Goal: Task Accomplishment & Management: Complete application form

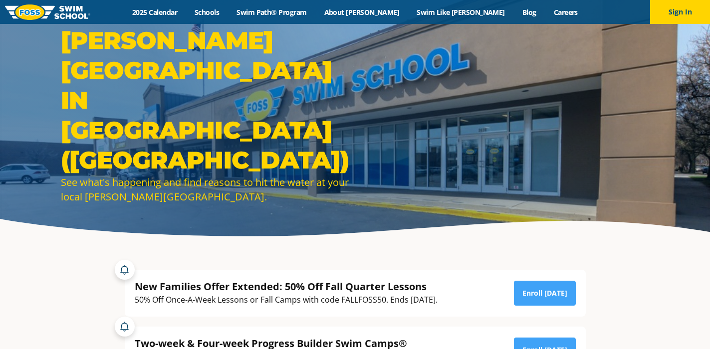
click at [673, 15] on button "Sign In" at bounding box center [680, 12] width 60 height 24
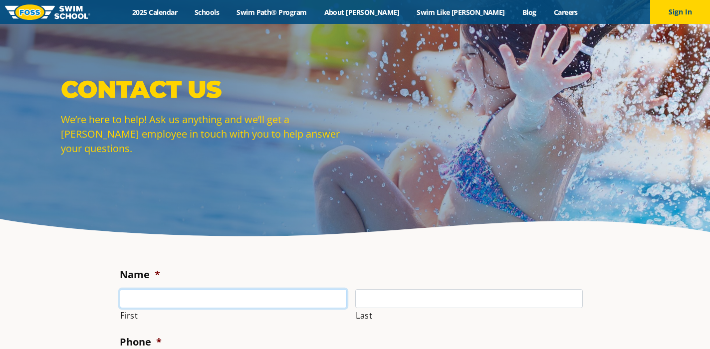
click at [183, 300] on input "First" at bounding box center [233, 298] width 227 height 19
type input "Crystal"
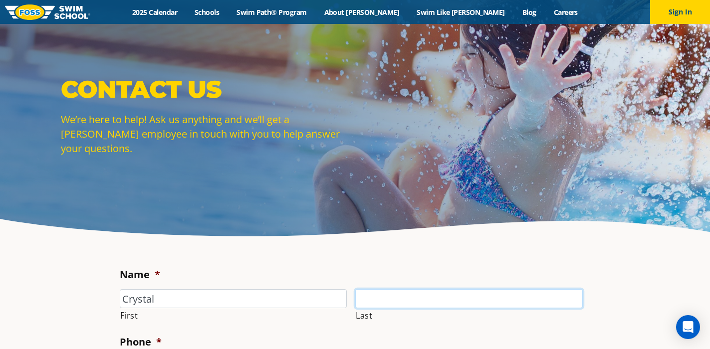
type input "Crestodina"
type input "5037041695"
type input "[EMAIL_ADDRESS][DOMAIN_NAME]"
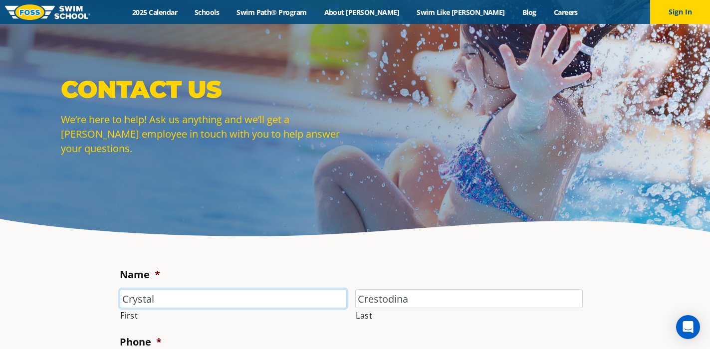
type input "[PHONE_NUMBER]"
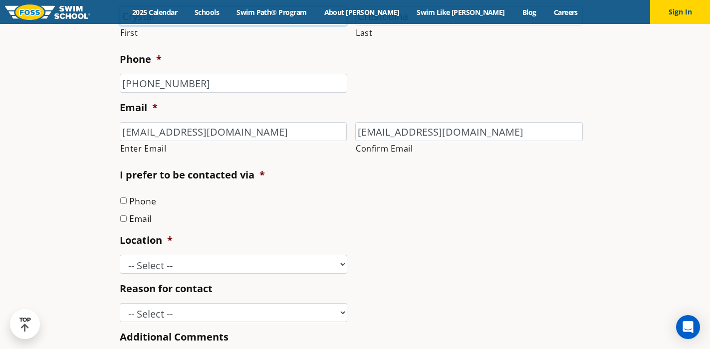
scroll to position [293, 0]
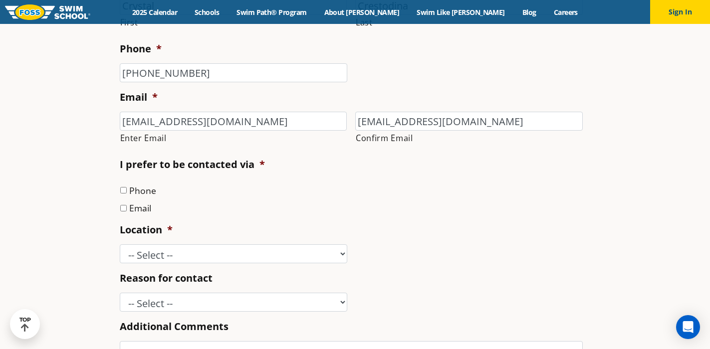
click at [123, 191] on input "Phone" at bounding box center [123, 190] width 6 height 6
checkbox input "true"
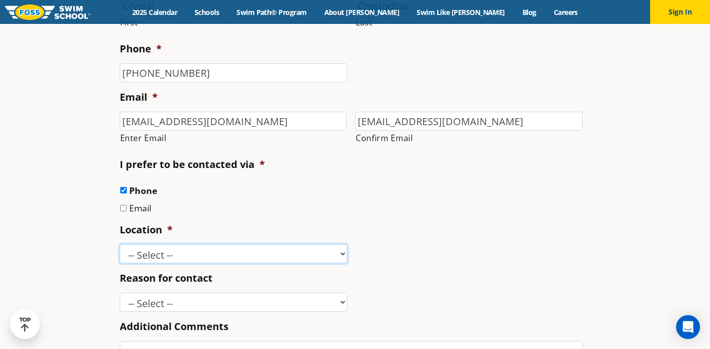
click at [160, 261] on select "-- Select -- [GEOGRAPHIC_DATA], [GEOGRAPHIC_DATA] [GEOGRAPHIC_DATA] [GEOGRAPHIC…" at bounding box center [233, 253] width 227 height 19
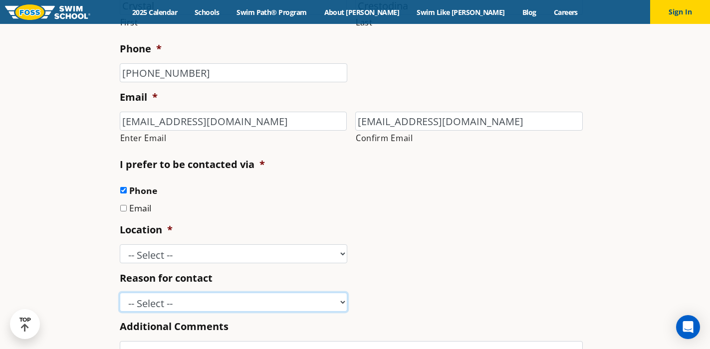
click at [150, 303] on select "-- Select -- Enrollment issue Program question What level is best for my child?…" at bounding box center [233, 302] width 227 height 19
click at [168, 304] on select "-- Select -- Enrollment issue Program question What level is best for my child?…" at bounding box center [233, 302] width 227 height 19
select select "Other"
click at [120, 293] on select "-- Select -- Enrollment issue Program question What level is best for my child?…" at bounding box center [233, 302] width 227 height 19
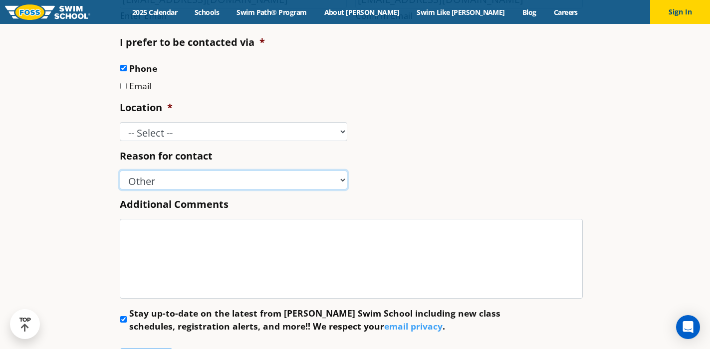
scroll to position [418, 0]
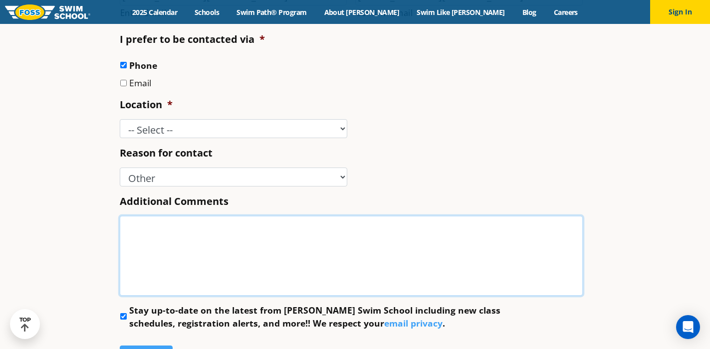
click at [139, 224] on textarea "Additional Comments" at bounding box center [351, 256] width 463 height 80
type textarea "W"
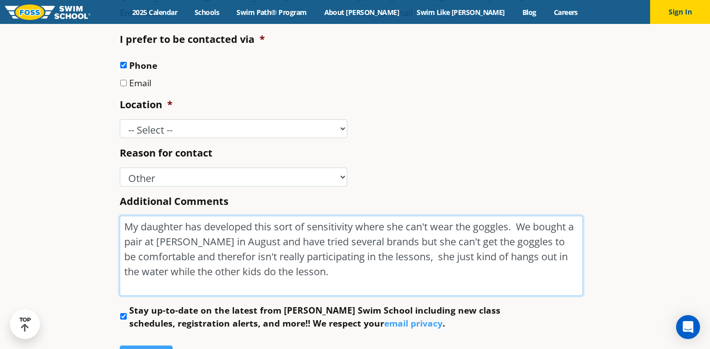
click at [420, 263] on textarea "My daughter has developed this sort of sensitivity where she can't wear the gog…" at bounding box center [351, 256] width 463 height 80
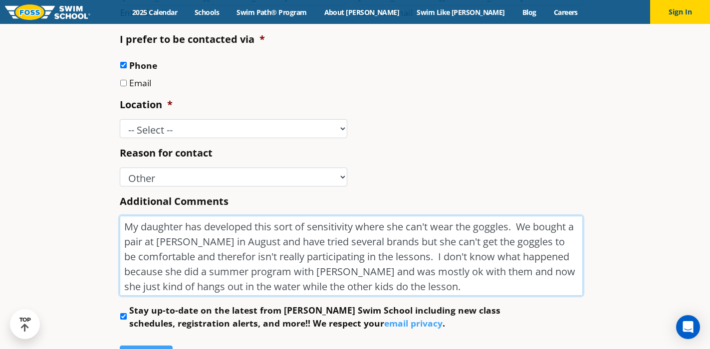
click at [429, 288] on textarea "My daughter has developed this sort of sensitivity where she can't wear the gog…" at bounding box center [351, 256] width 463 height 80
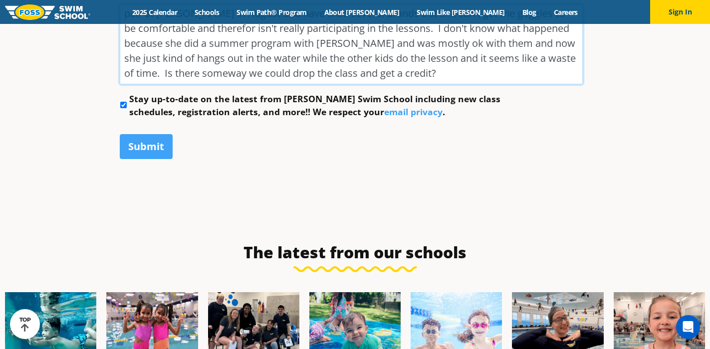
scroll to position [43, 0]
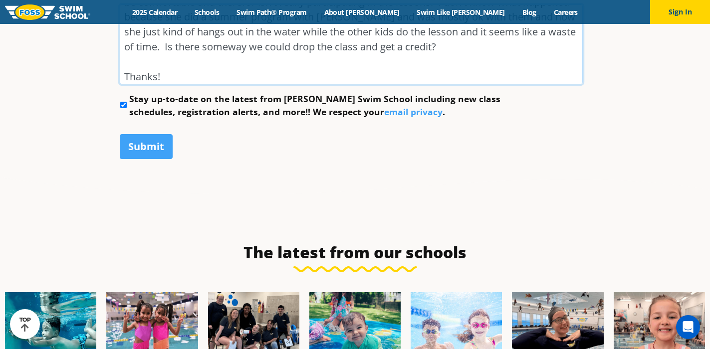
type textarea "My daughter has developed this sort of sensitivity where she can't wear the gog…"
click at [127, 108] on li "Stay up-to-date on the latest from [PERSON_NAME] Swim School including new clas…" at bounding box center [355, 105] width 471 height 26
click at [121, 106] on input "Stay up-to-date on the latest from [PERSON_NAME] Swim School including new clas…" at bounding box center [123, 105] width 6 height 6
checkbox input "false"
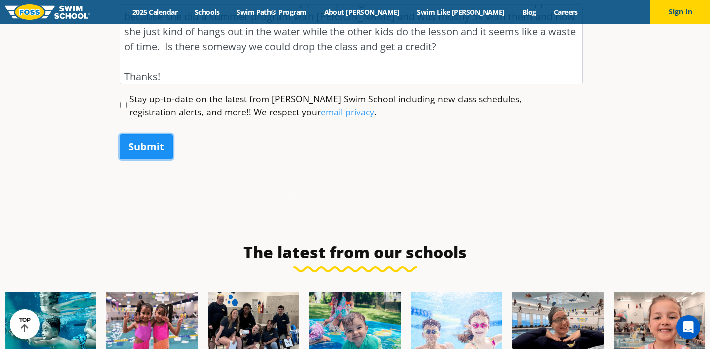
click at [147, 153] on input "Submit" at bounding box center [146, 146] width 53 height 25
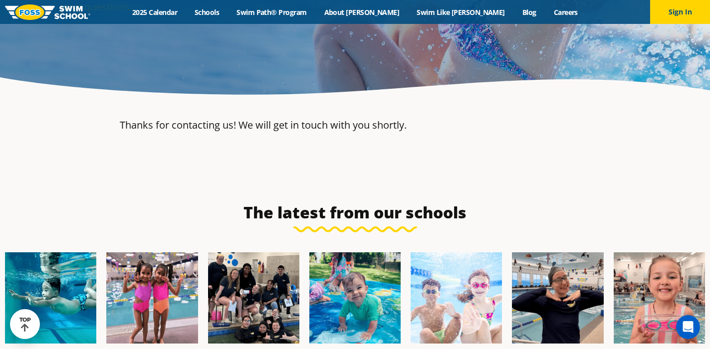
scroll to position [0, 0]
